Goal: Information Seeking & Learning: Learn about a topic

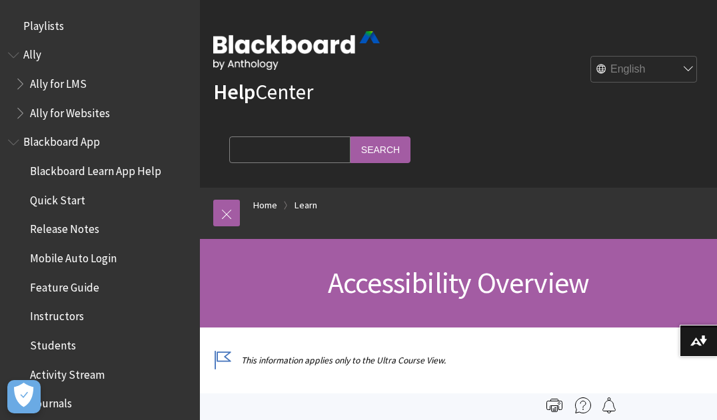
scroll to position [1158, 0]
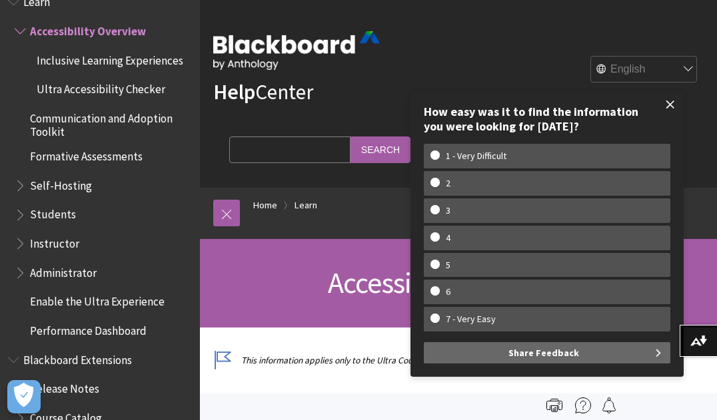
click at [667, 95] on span at bounding box center [670, 105] width 28 height 28
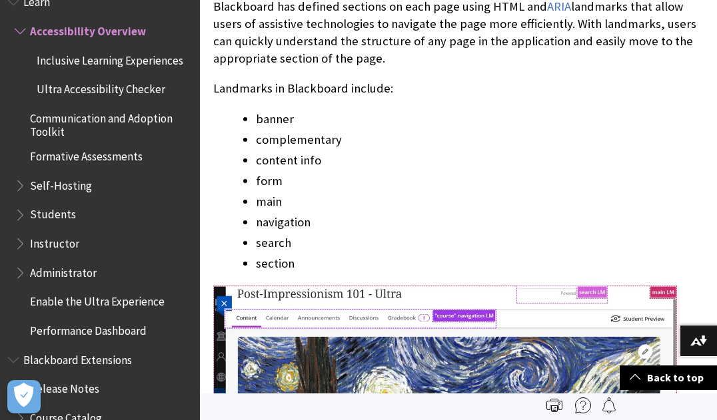
scroll to position [1399, 0]
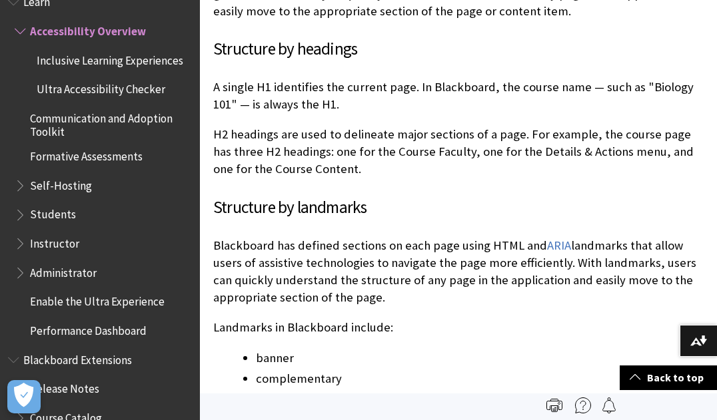
click at [68, 211] on span "Students" at bounding box center [53, 213] width 46 height 18
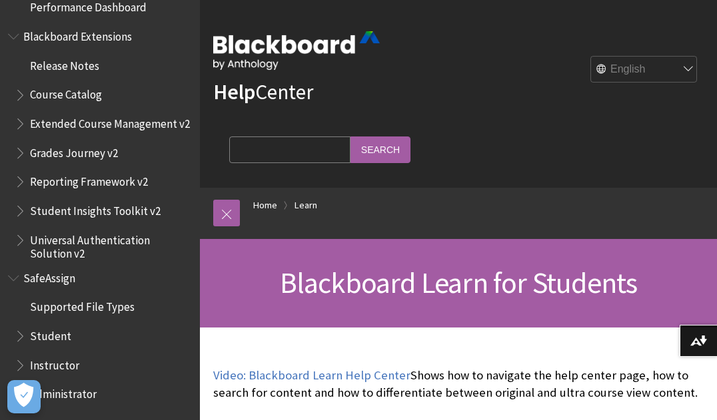
click at [317, 154] on input "Search Query" at bounding box center [289, 150] width 121 height 26
type input "softsonic"
click at [350, 137] on input "Search" at bounding box center [380, 150] width 60 height 26
click at [383, 158] on input "Search" at bounding box center [380, 150] width 60 height 26
click at [384, 153] on input "Search" at bounding box center [380, 150] width 60 height 26
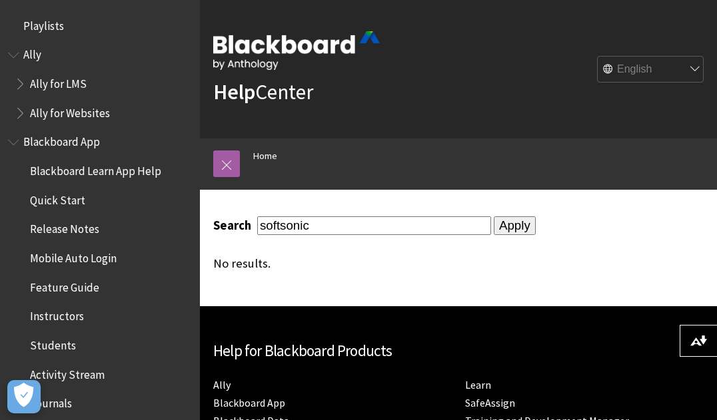
click at [322, 236] on div "Search softsonic Apply No results." at bounding box center [458, 243] width 490 height 54
click at [315, 228] on input "softsonic" at bounding box center [374, 225] width 234 height 18
type input "lockdown respondus"
click at [494, 216] on input "Apply" at bounding box center [515, 225] width 42 height 19
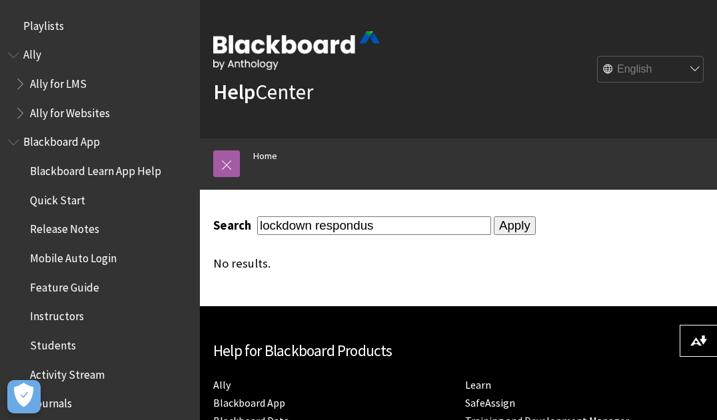
click at [504, 223] on input "Apply" at bounding box center [515, 225] width 42 height 19
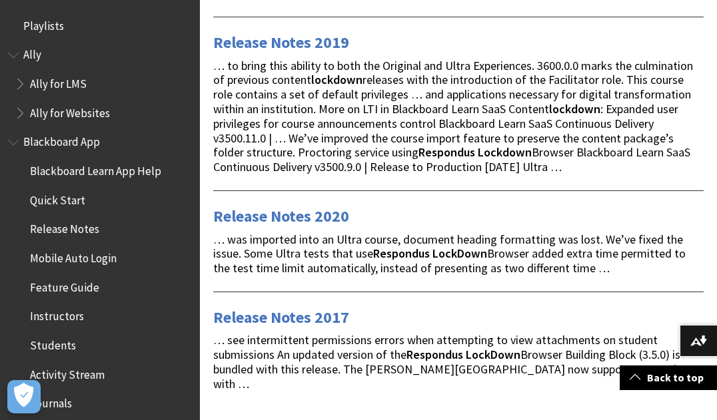
scroll to position [466, 0]
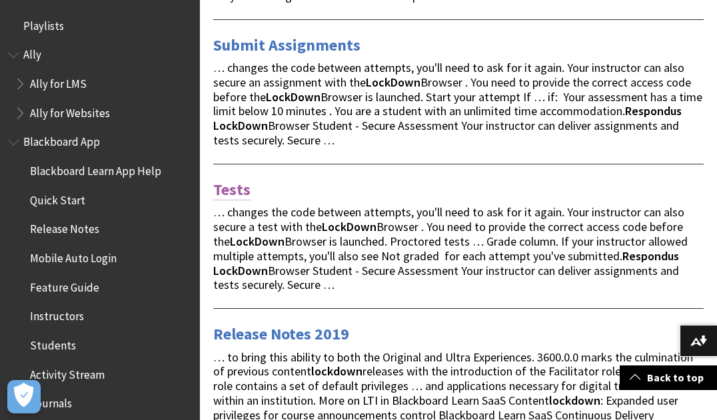
click at [246, 187] on link "Tests" at bounding box center [231, 189] width 37 height 21
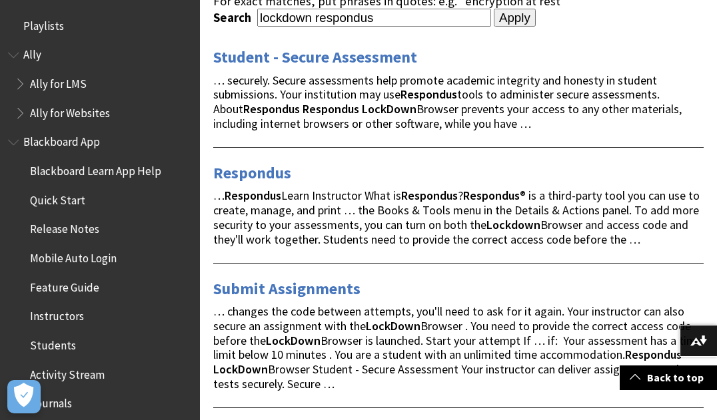
scroll to position [200, 0]
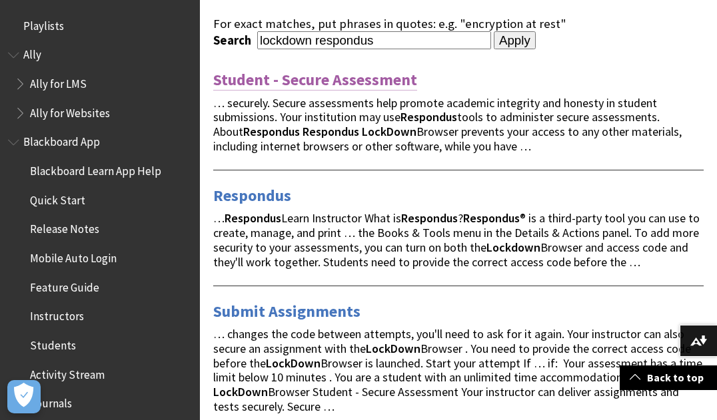
click at [294, 71] on link "Student - Secure Assessment" at bounding box center [315, 79] width 204 height 21
click at [269, 192] on link "Respondus" at bounding box center [252, 195] width 78 height 21
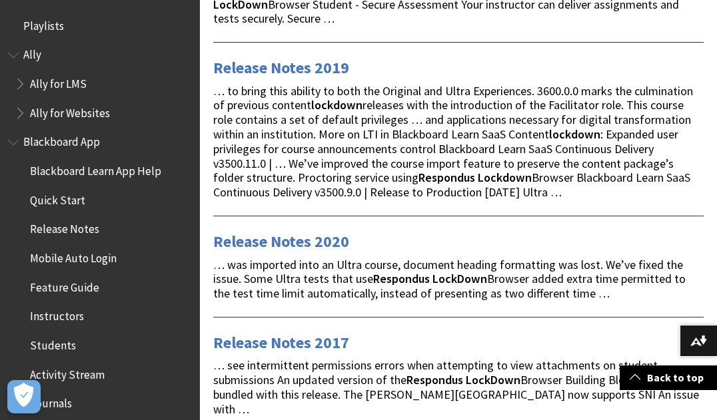
scroll to position [799, 0]
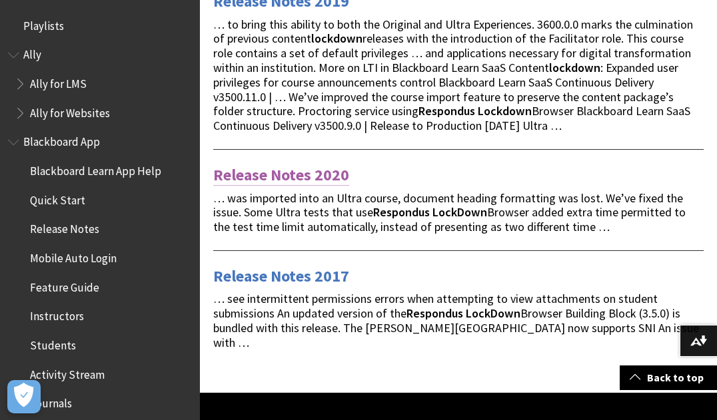
click at [331, 171] on link "Release Notes 2020" at bounding box center [281, 175] width 136 height 21
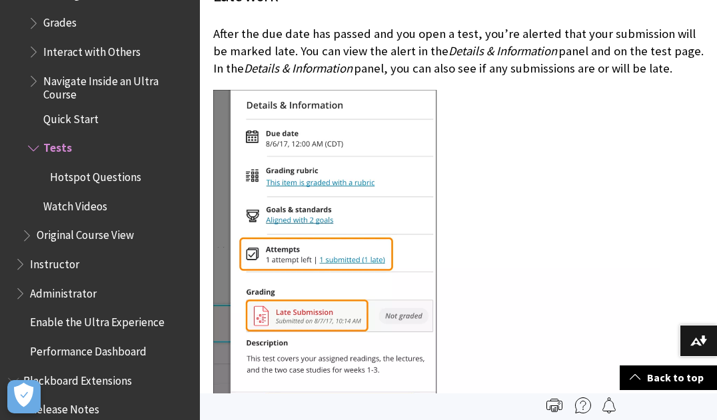
scroll to position [1721, 0]
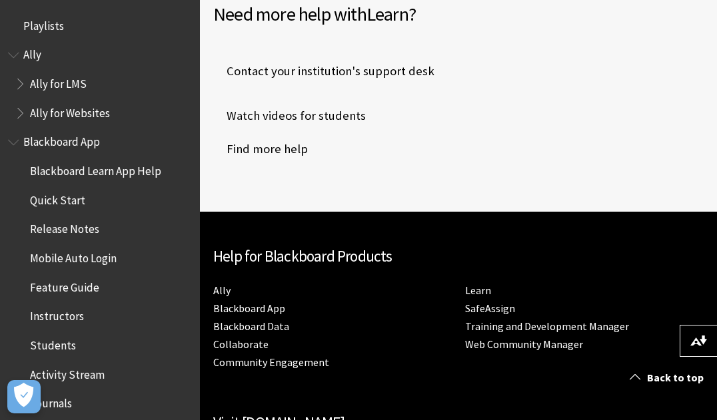
scroll to position [2265, 0]
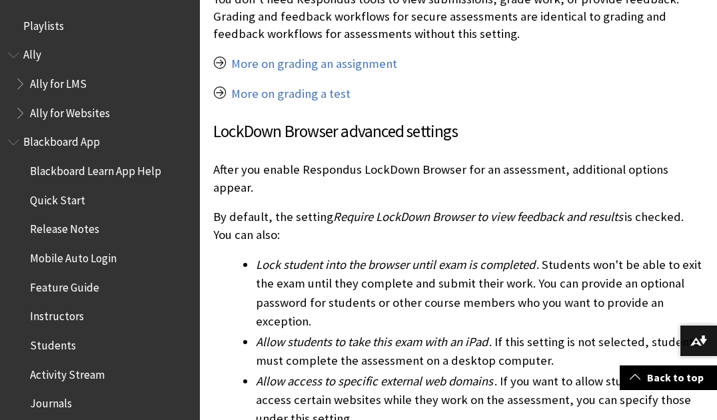
scroll to position [1732, 0]
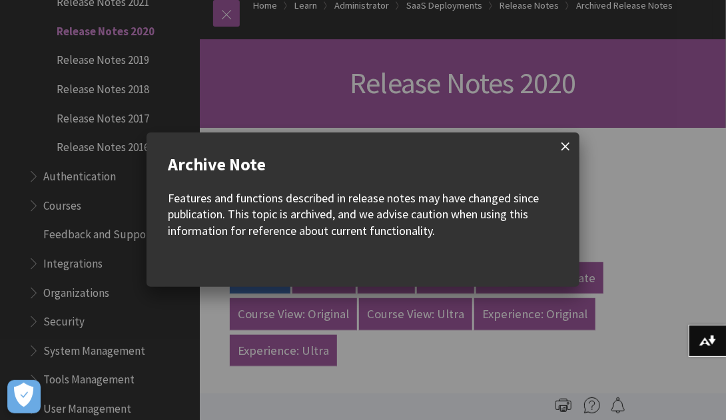
click at [562, 141] on span at bounding box center [566, 147] width 28 height 28
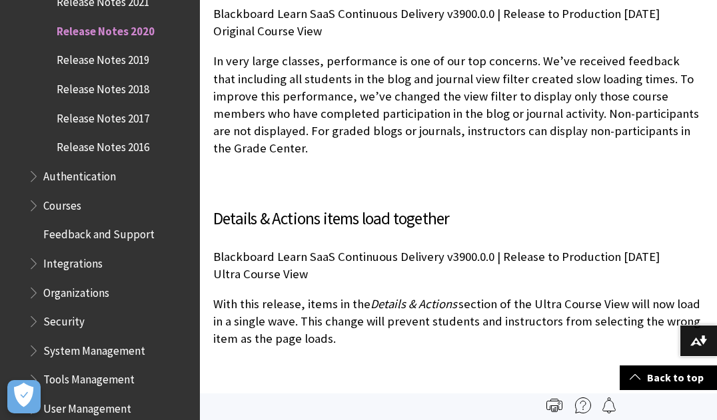
scroll to position [11191, 0]
